Goal: Navigation & Orientation: Find specific page/section

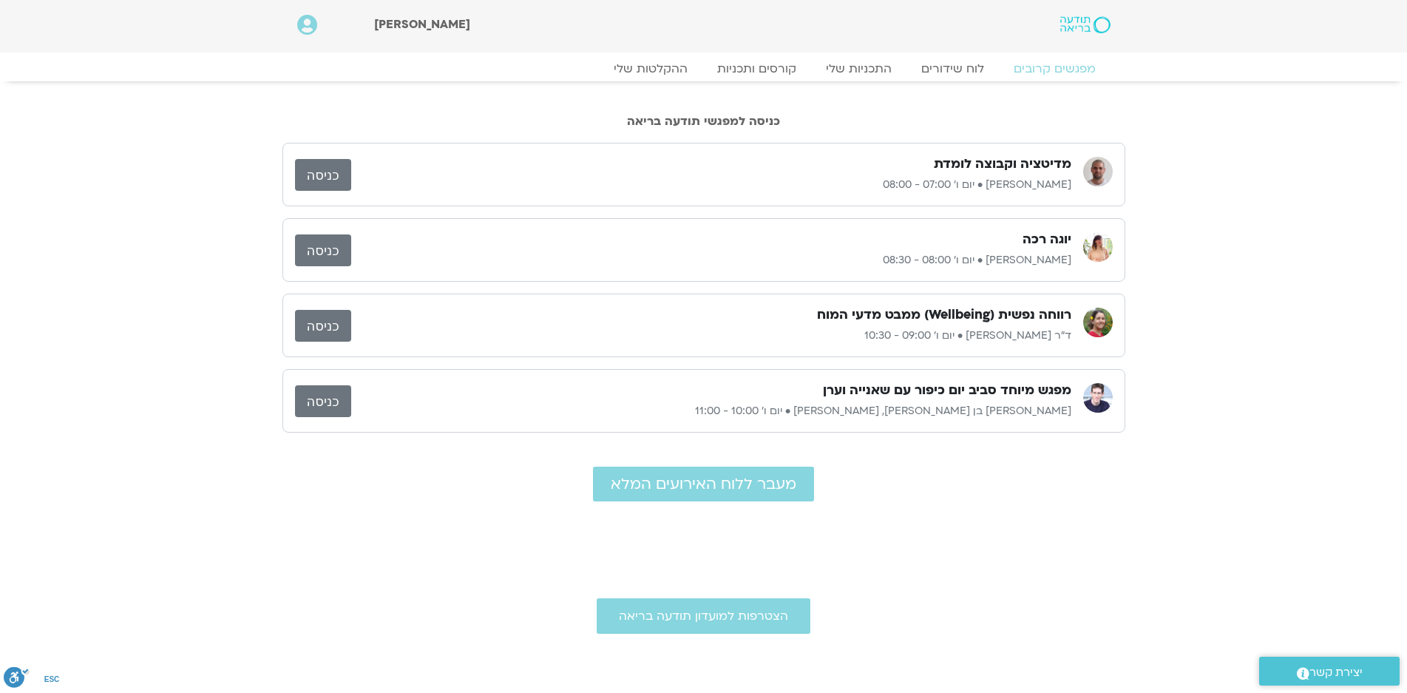
click at [324, 173] on link "כניסה" at bounding box center [323, 175] width 56 height 32
click at [958, 66] on link "לוח שידורים" at bounding box center [952, 69] width 111 height 18
click at [951, 67] on link "לוח שידורים" at bounding box center [952, 69] width 111 height 18
click at [966, 71] on link "לוח שידורים" at bounding box center [952, 69] width 111 height 18
